Goal: Information Seeking & Learning: Learn about a topic

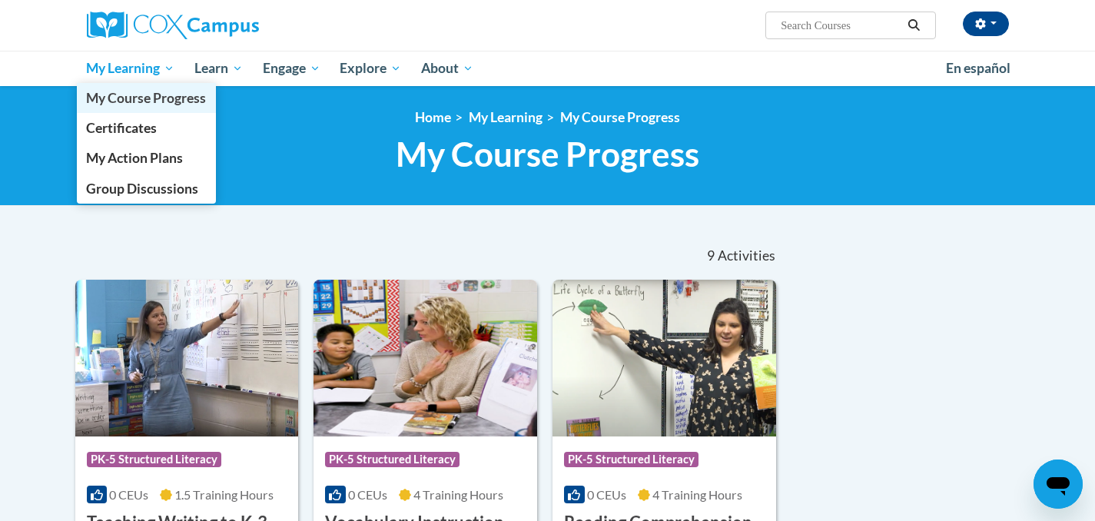
click at [144, 91] on span "My Course Progress" at bounding box center [146, 98] width 120 height 16
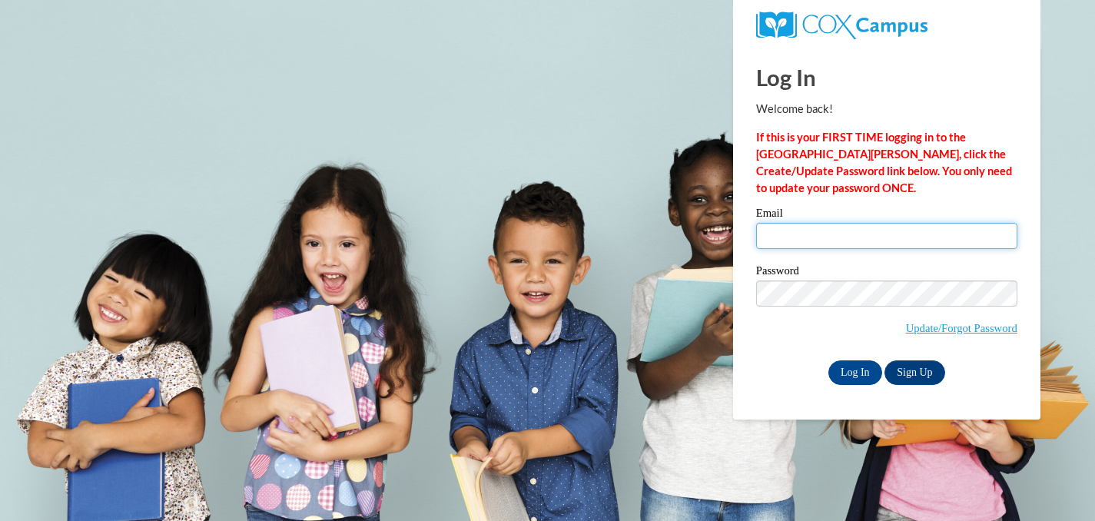
click at [782, 242] on input "Email" at bounding box center [886, 236] width 261 height 26
type input "ttevsh@sasd.net"
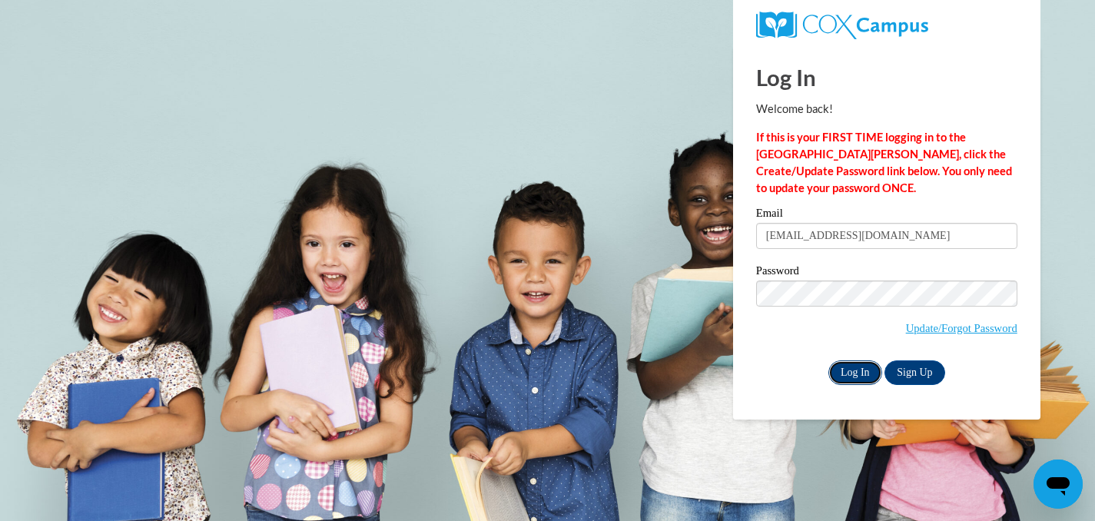
click at [857, 364] on input "Log In" at bounding box center [855, 372] width 54 height 25
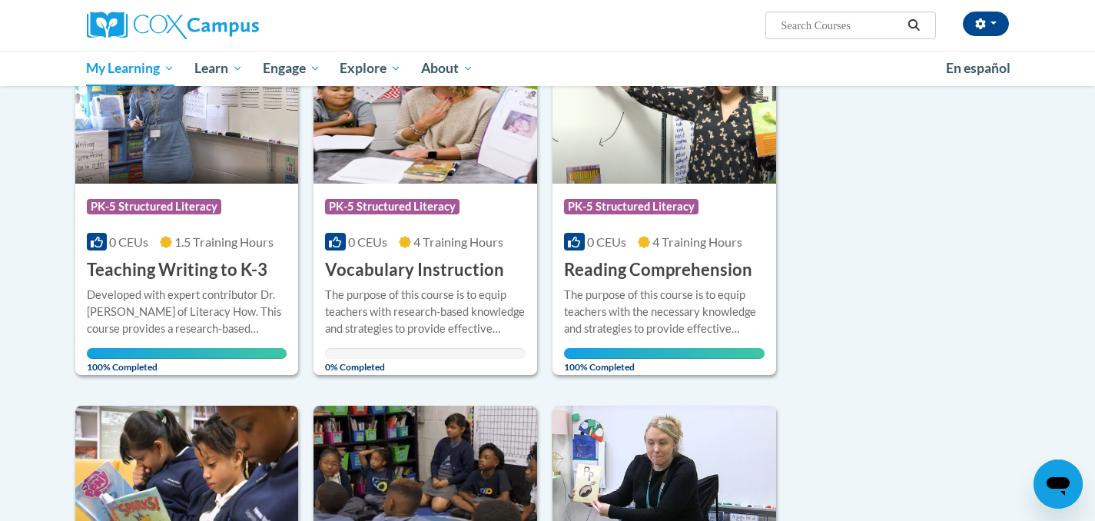
scroll to position [273, 0]
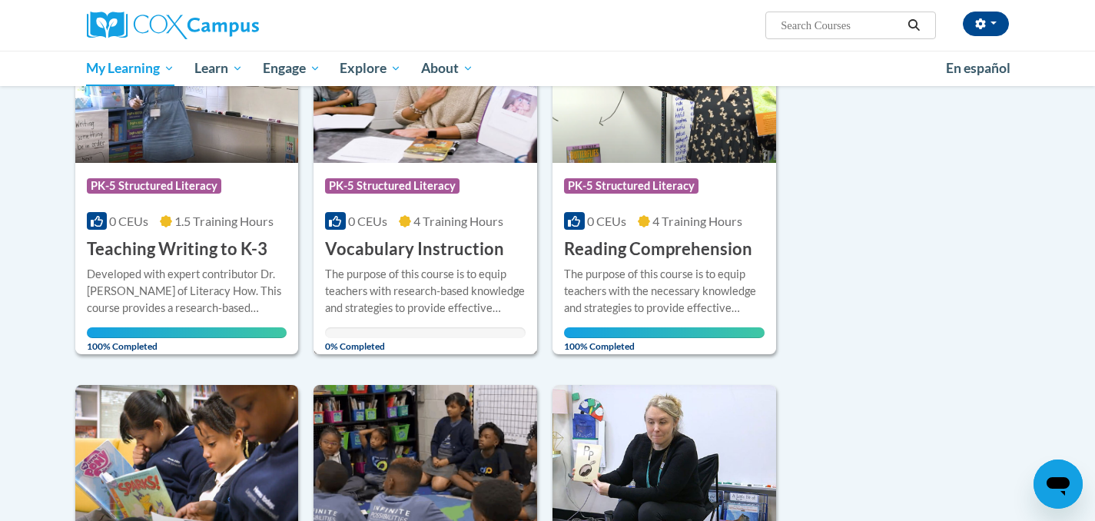
click at [427, 245] on h3 "Vocabulary Instruction" at bounding box center [414, 249] width 179 height 24
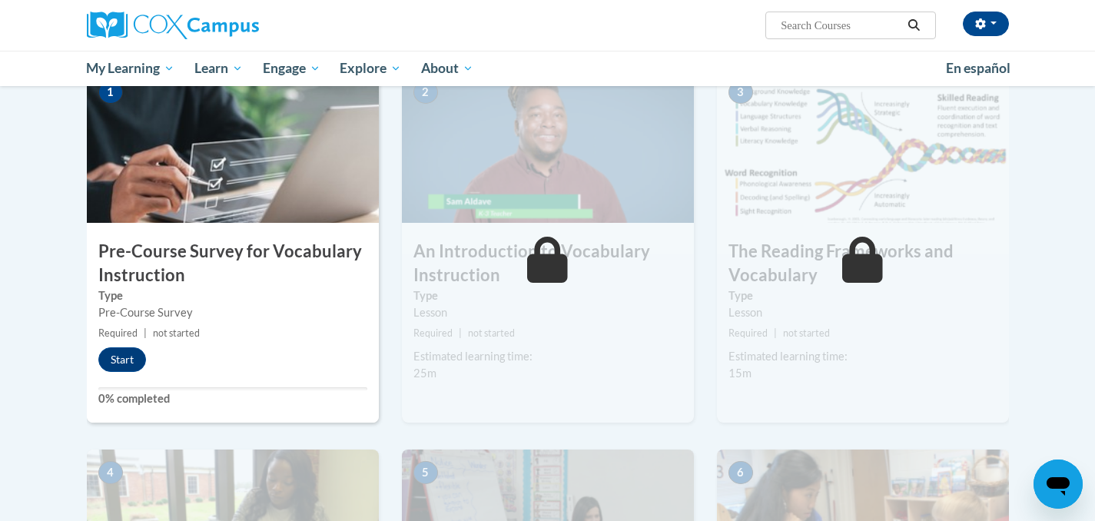
scroll to position [335, 0]
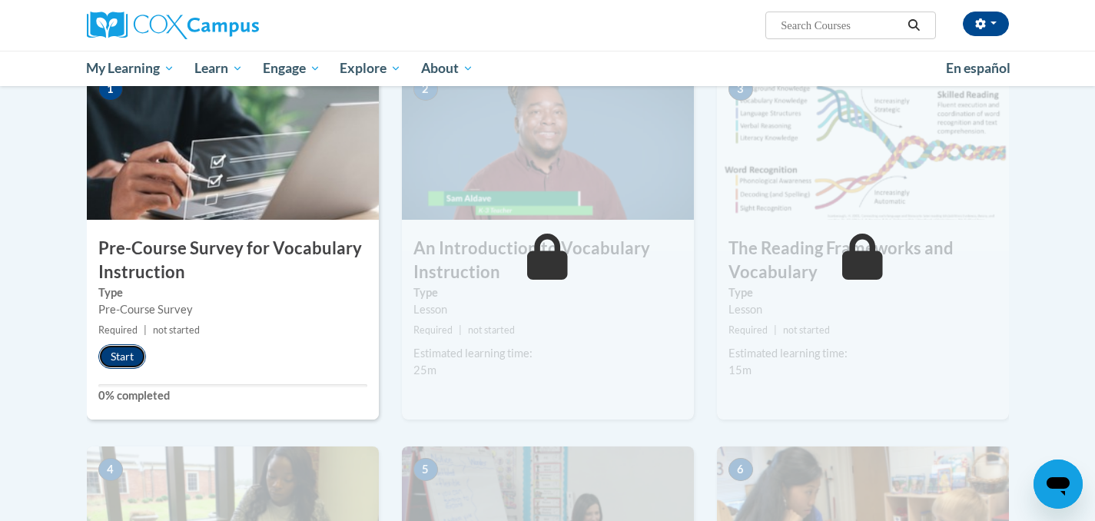
click at [122, 356] on button "Start" at bounding box center [122, 356] width 48 height 25
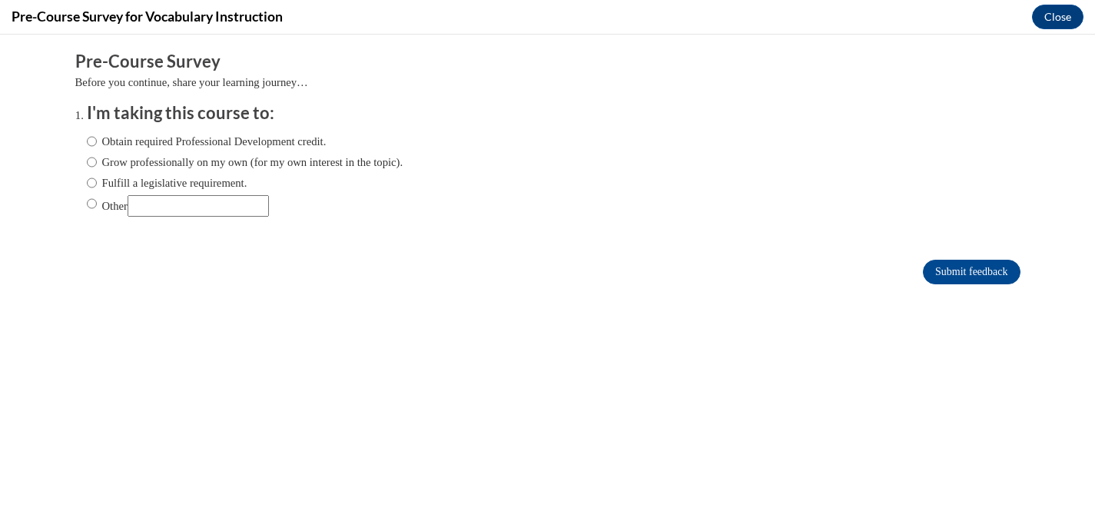
scroll to position [0, 0]
click at [91, 141] on input "Obtain required Professional Development credit." at bounding box center [92, 141] width 10 height 17
radio input "true"
click at [991, 268] on input "Submit feedback" at bounding box center [971, 272] width 97 height 25
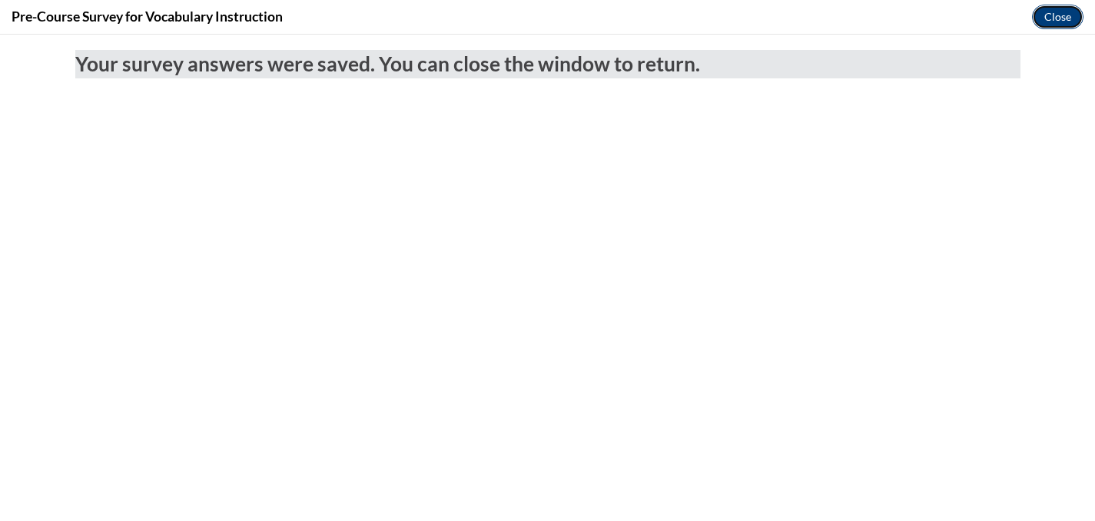
click at [1069, 16] on button "Close" at bounding box center [1057, 17] width 51 height 25
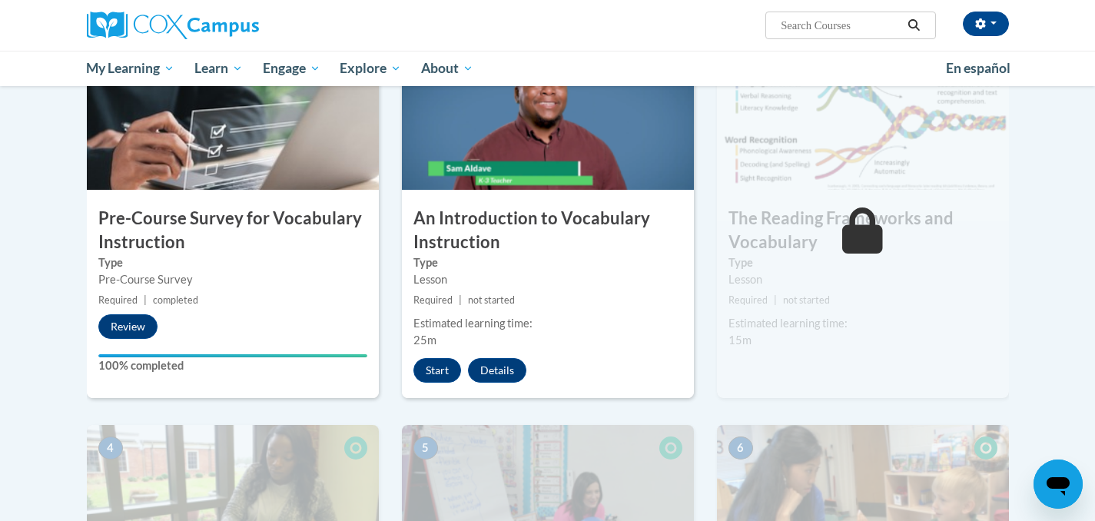
scroll to position [373, 0]
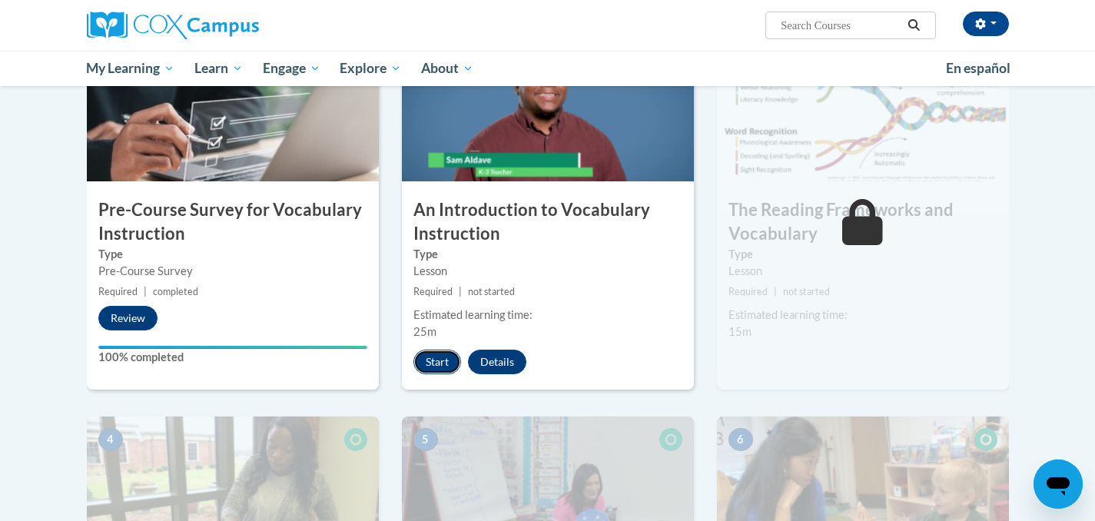
click at [431, 354] on button "Start" at bounding box center [437, 362] width 48 height 25
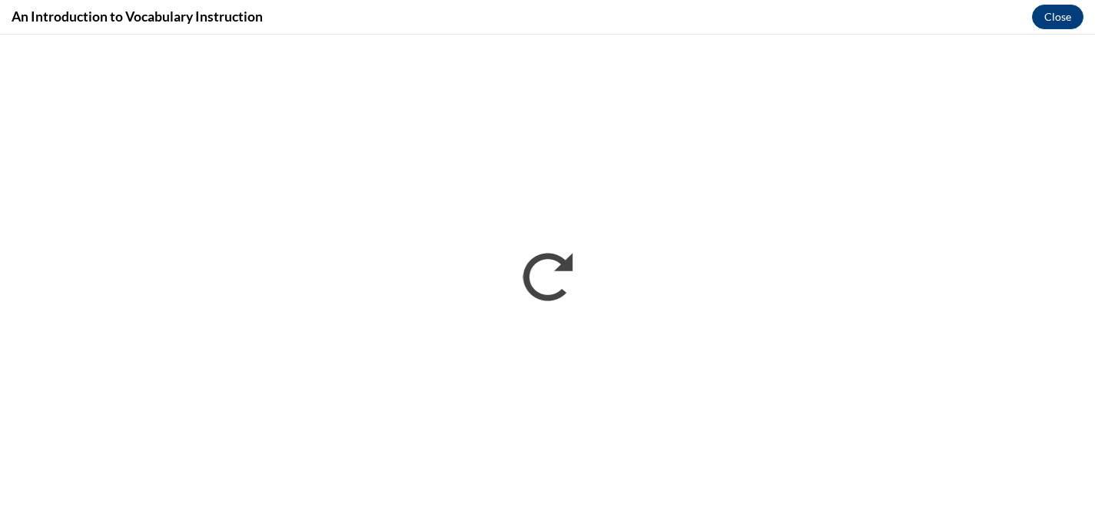
scroll to position [0, 0]
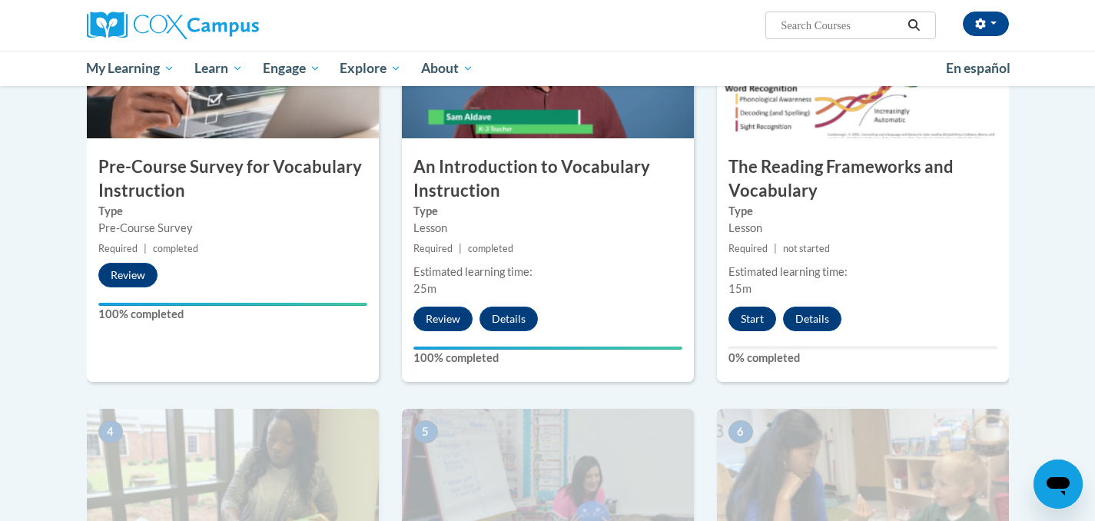
scroll to position [418, 0]
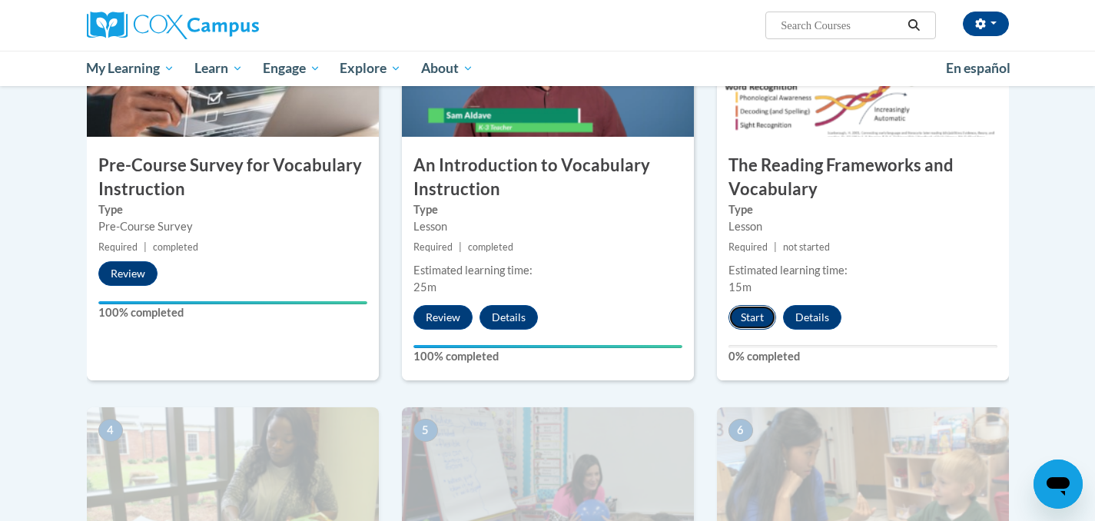
click at [753, 310] on button "Start" at bounding box center [752, 317] width 48 height 25
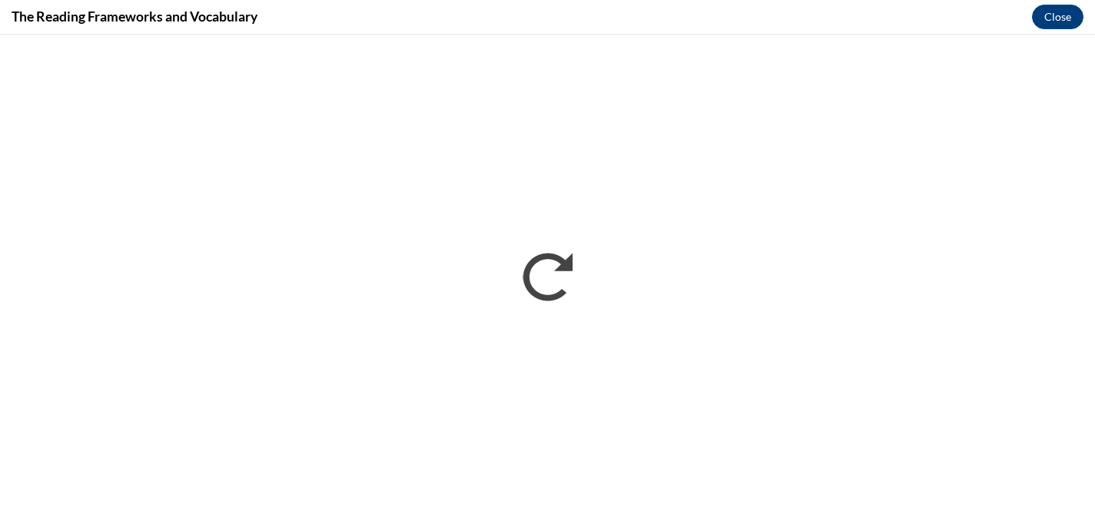
scroll to position [0, 0]
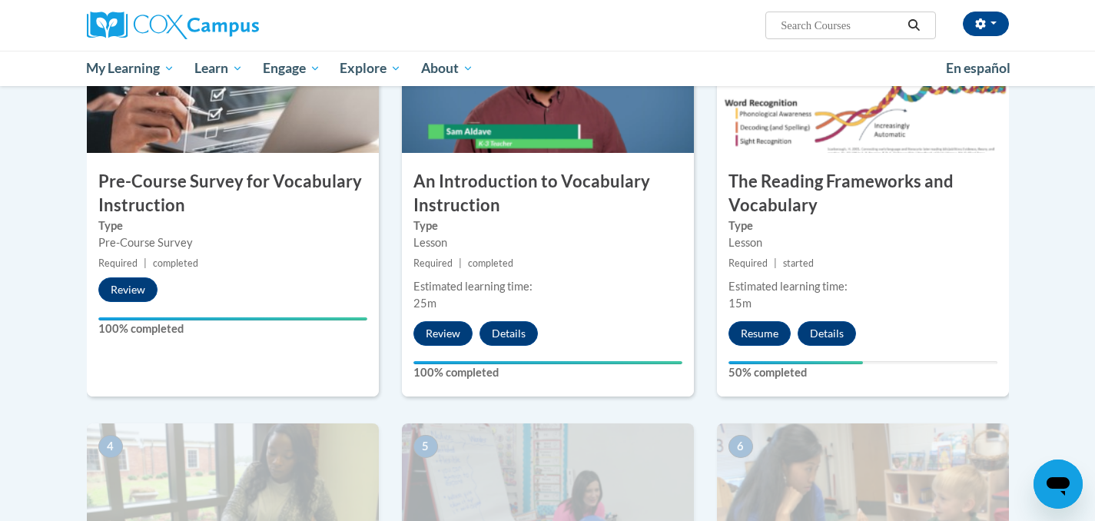
scroll to position [433, 0]
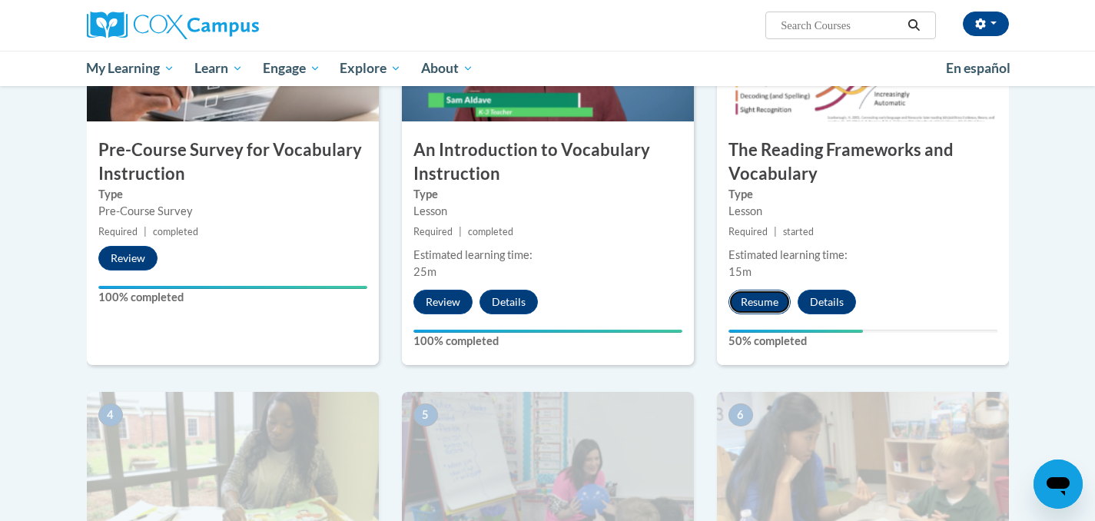
click at [752, 295] on button "Resume" at bounding box center [759, 302] width 62 height 25
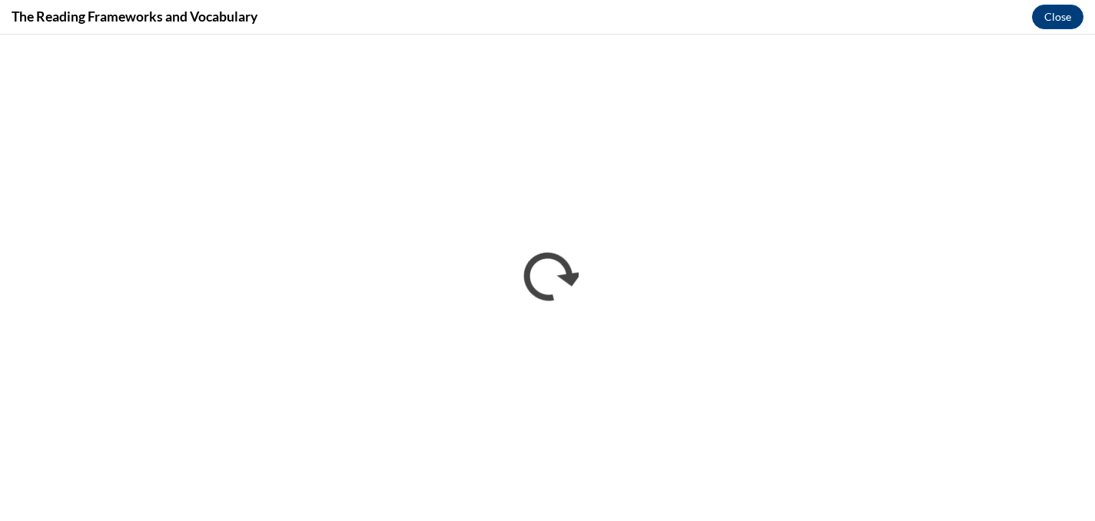
scroll to position [0, 0]
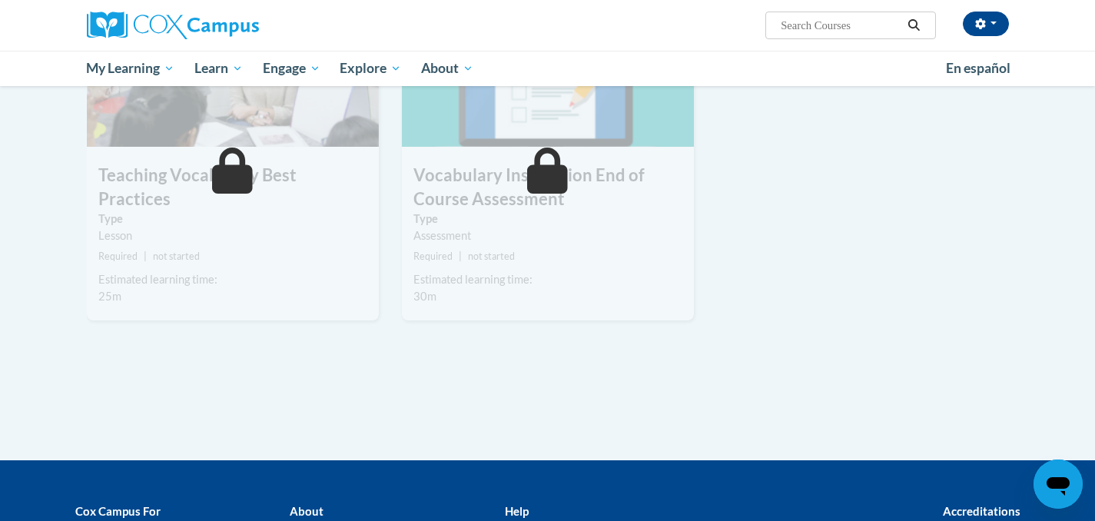
scroll to position [1616, 0]
